Goal: Check status: Check status

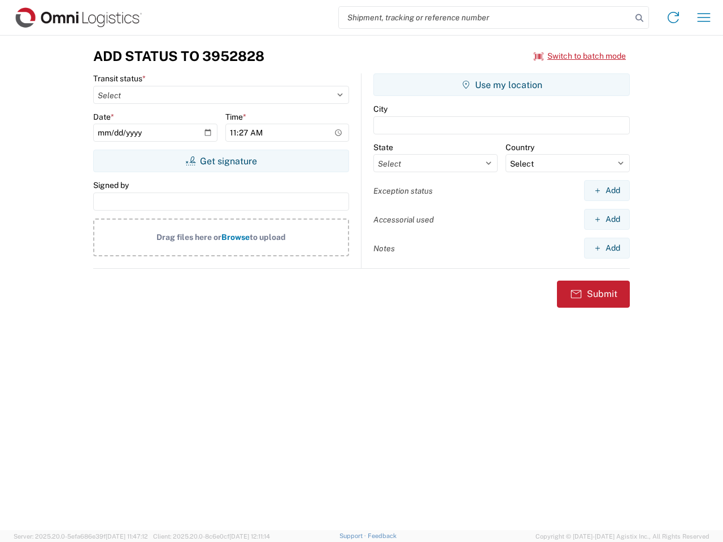
click at [485, 18] on input "search" at bounding box center [485, 17] width 293 height 21
click at [640, 18] on icon at bounding box center [640, 18] width 16 height 16
click at [673, 18] on icon at bounding box center [673, 17] width 18 height 18
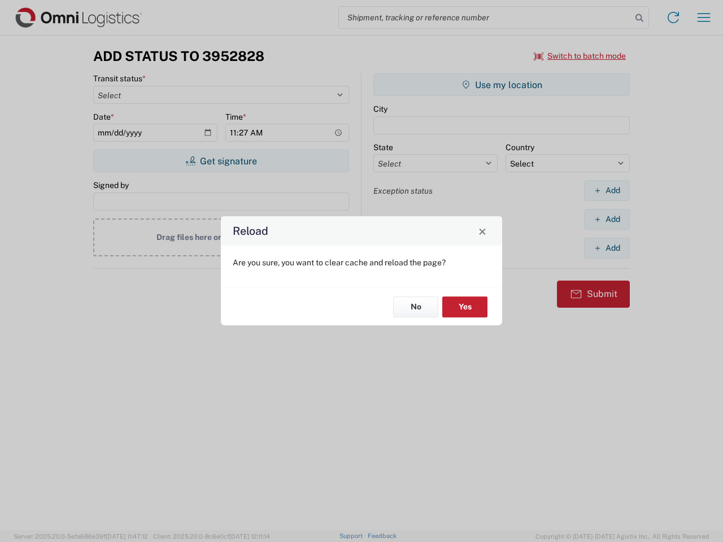
click at [704, 18] on div "Reload Are you sure, you want to clear cache and reload the page? No Yes" at bounding box center [361, 271] width 723 height 542
click at [580, 56] on div "Reload Are you sure, you want to clear cache and reload the page? No Yes" at bounding box center [361, 271] width 723 height 542
click at [221, 161] on div "Reload Are you sure, you want to clear cache and reload the page? No Yes" at bounding box center [361, 271] width 723 height 542
click at [502, 85] on div "Reload Are you sure, you want to clear cache and reload the page? No Yes" at bounding box center [361, 271] width 723 height 542
click at [607, 190] on div "Reload Are you sure, you want to clear cache and reload the page? No Yes" at bounding box center [361, 271] width 723 height 542
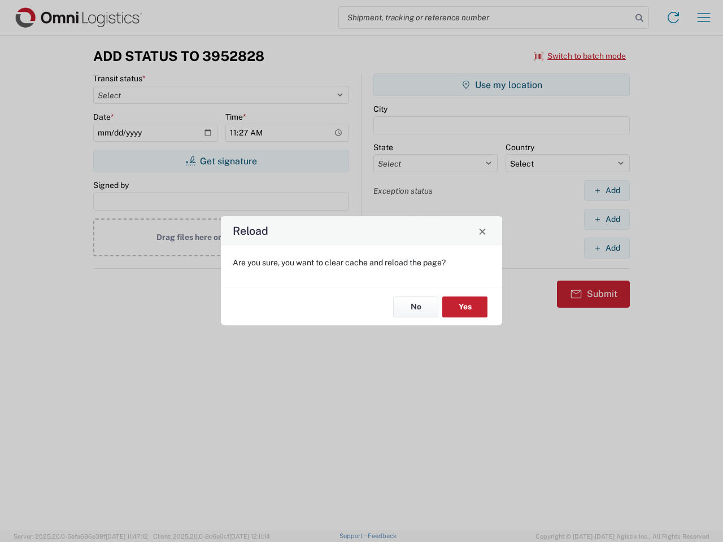
click at [607, 219] on div "Reload Are you sure, you want to clear cache and reload the page? No Yes" at bounding box center [361, 271] width 723 height 542
click at [607, 248] on div "Reload Are you sure, you want to clear cache and reload the page? No Yes" at bounding box center [361, 271] width 723 height 542
